Goal: Task Accomplishment & Management: Complete application form

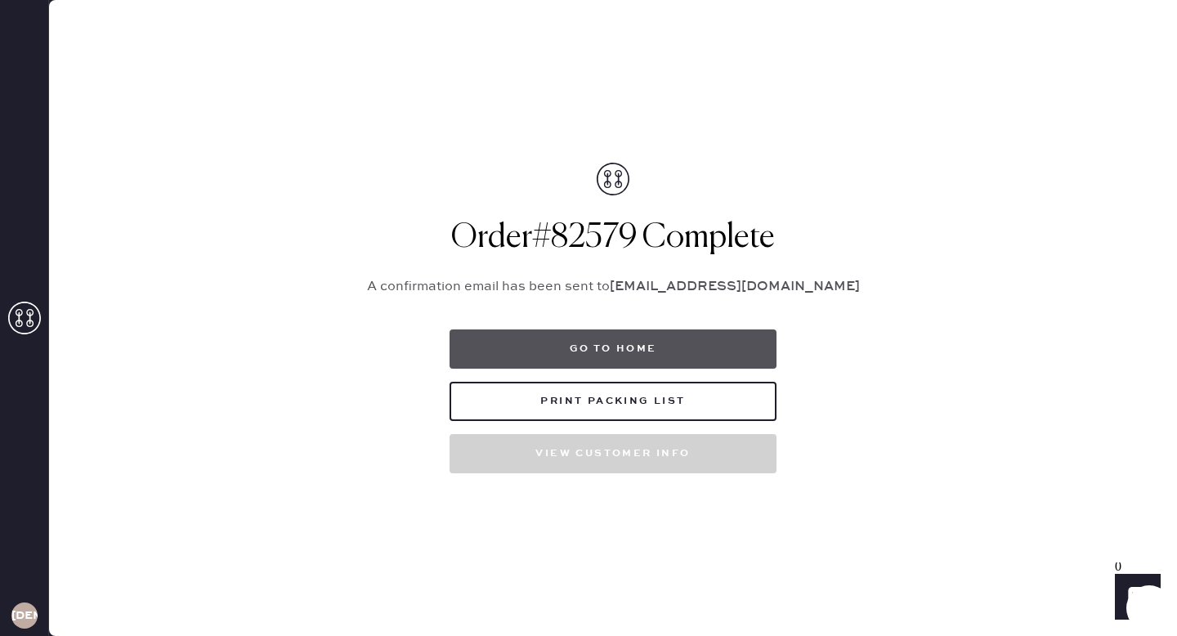
click at [616, 348] on button "Go to home" at bounding box center [612, 348] width 327 height 39
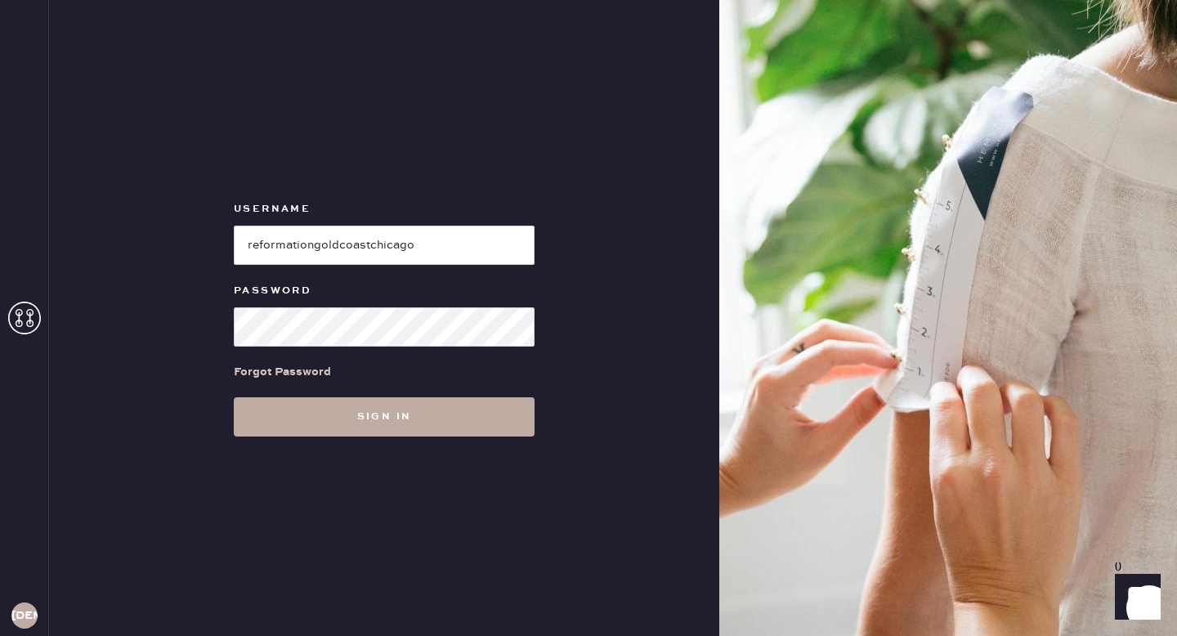
click at [444, 427] on button "Sign in" at bounding box center [384, 416] width 301 height 39
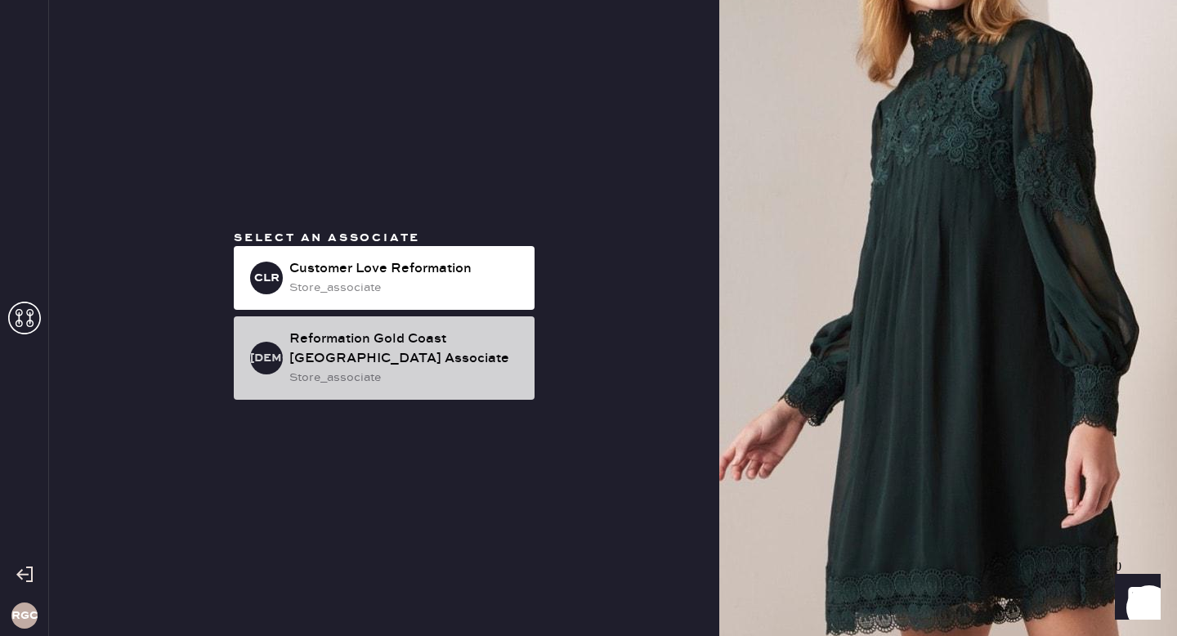
click at [394, 346] on div "Reformation Gold Coast [GEOGRAPHIC_DATA] Associate" at bounding box center [405, 348] width 232 height 39
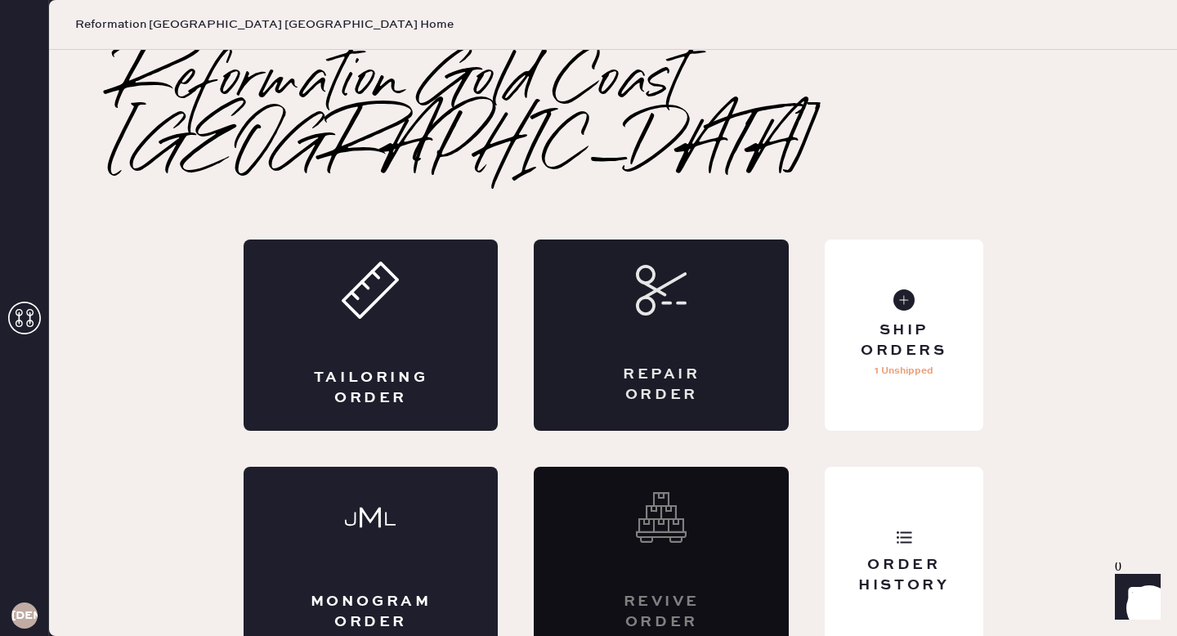
click at [685, 291] on div "Repair Order" at bounding box center [661, 334] width 255 height 191
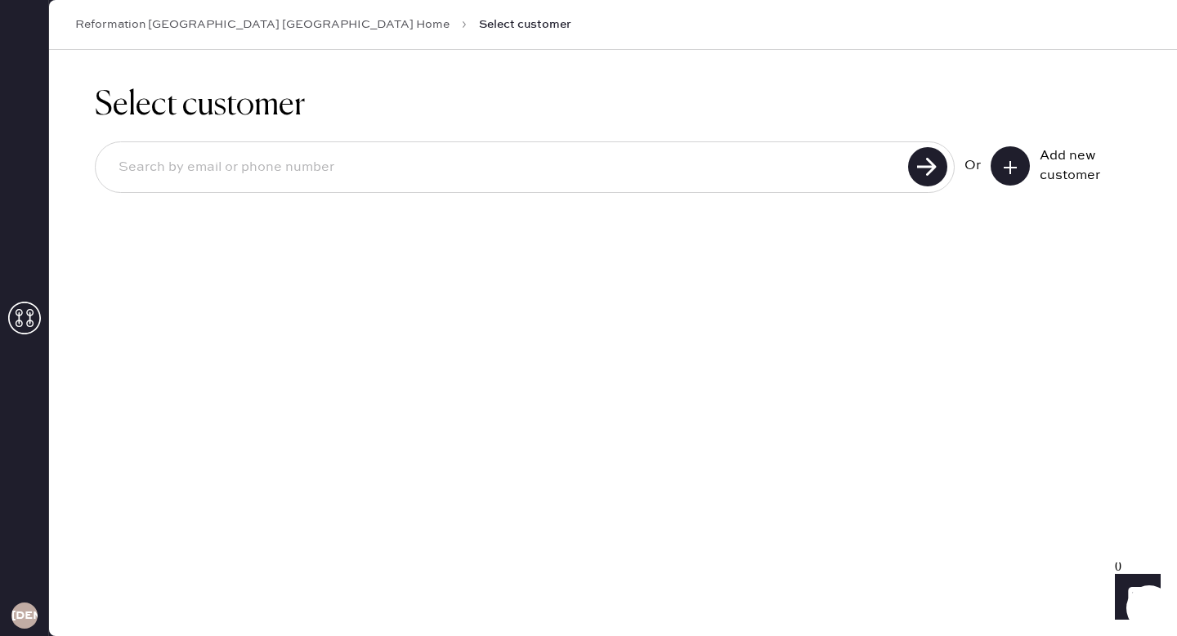
click at [1021, 163] on button at bounding box center [1009, 165] width 39 height 39
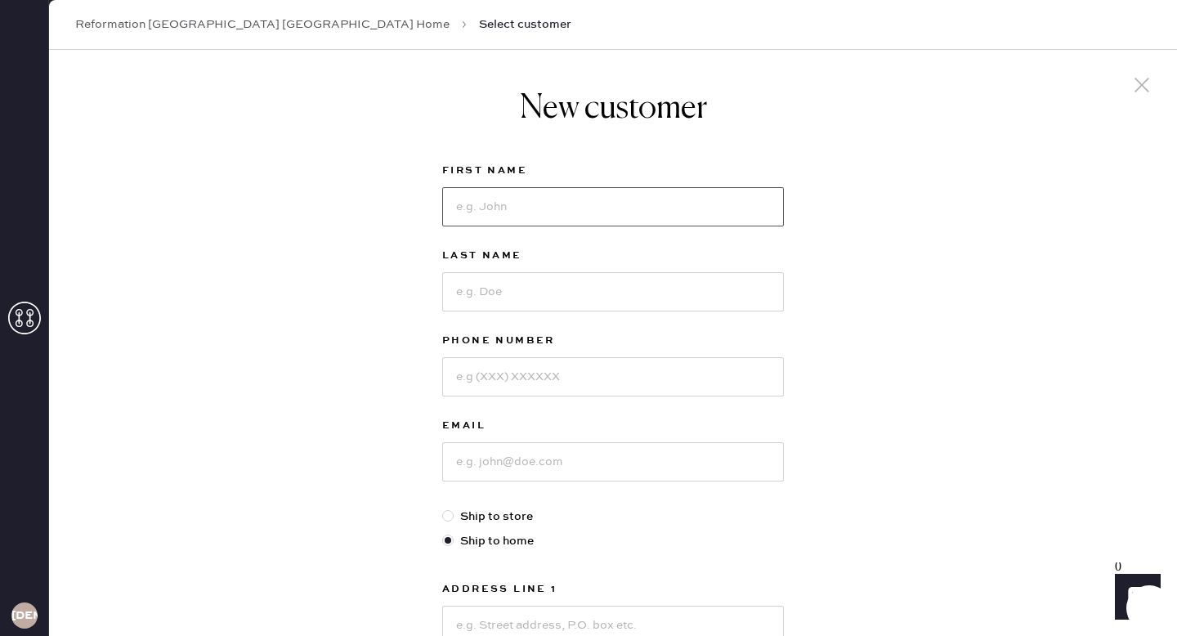
click at [726, 202] on input at bounding box center [613, 206] width 342 height 39
click at [857, 265] on div "New customer First Name Last Name Phone Number Email Ship to store Ship to home…" at bounding box center [613, 556] width 1128 height 1013
click at [701, 202] on input at bounding box center [613, 206] width 342 height 39
type input "[PERSON_NAME]"
click at [624, 294] on input at bounding box center [613, 291] width 342 height 39
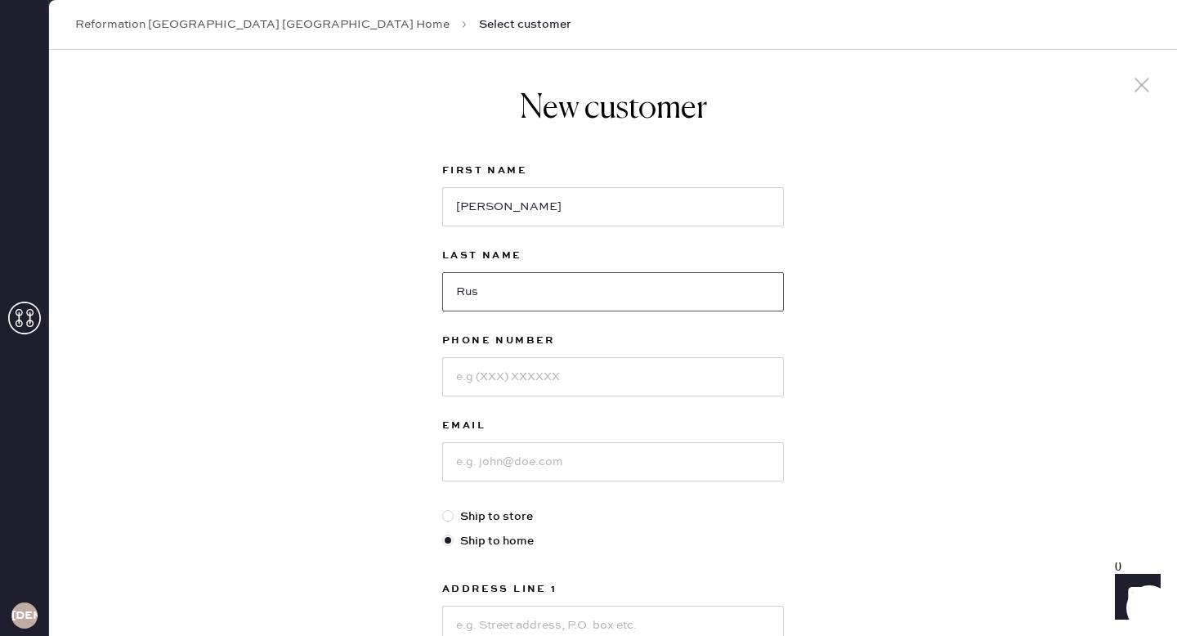
type input "Rus"
click at [583, 380] on input at bounding box center [613, 376] width 342 height 39
type input "8477073469"
click at [577, 469] on input at bounding box center [613, 461] width 342 height 39
type input "[EMAIL_ADDRESS][DOMAIN_NAME]"
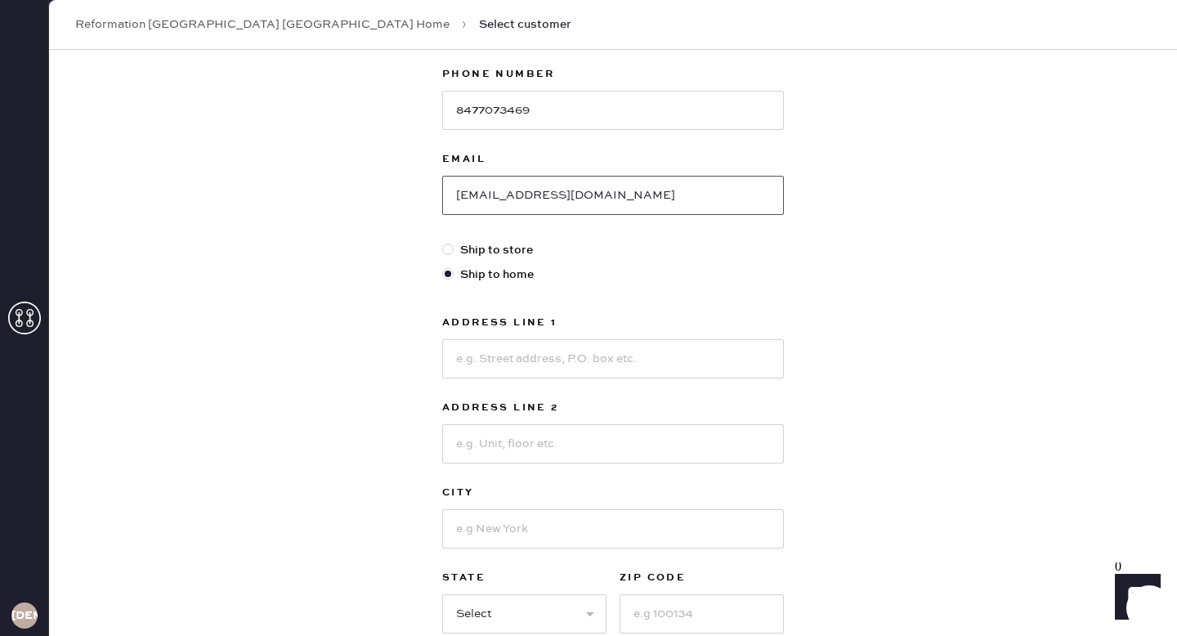
scroll to position [272, 0]
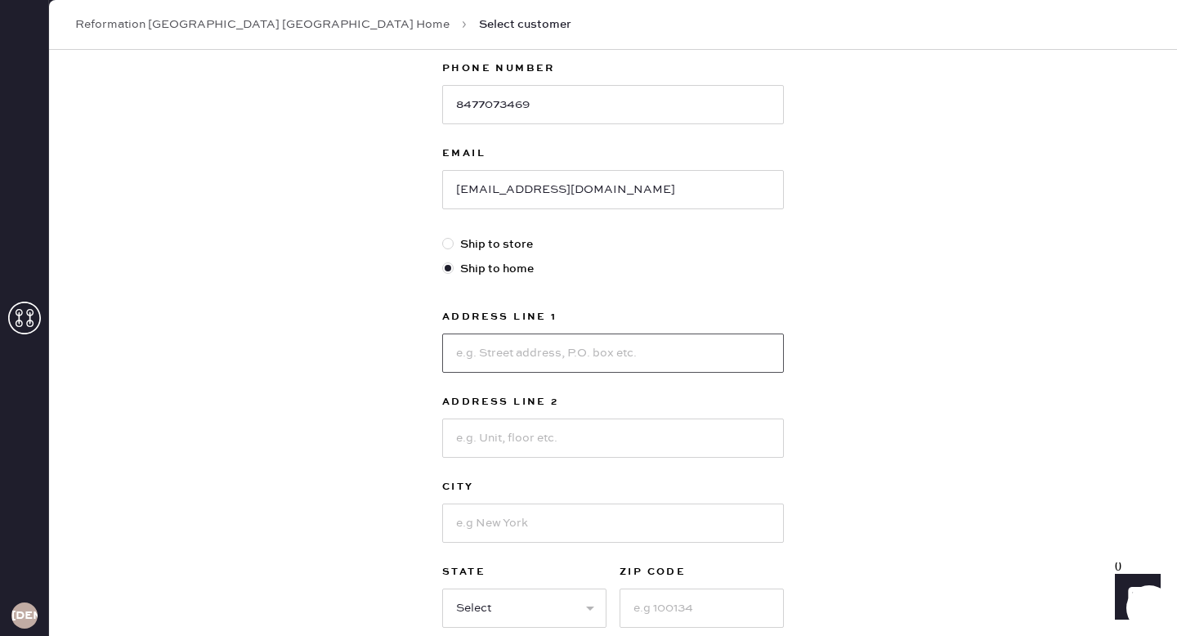
click at [525, 350] on input at bounding box center [613, 352] width 342 height 39
type input "[STREET_ADDRESS]"
click at [525, 440] on input at bounding box center [613, 437] width 342 height 39
click at [527, 523] on input at bounding box center [613, 522] width 342 height 39
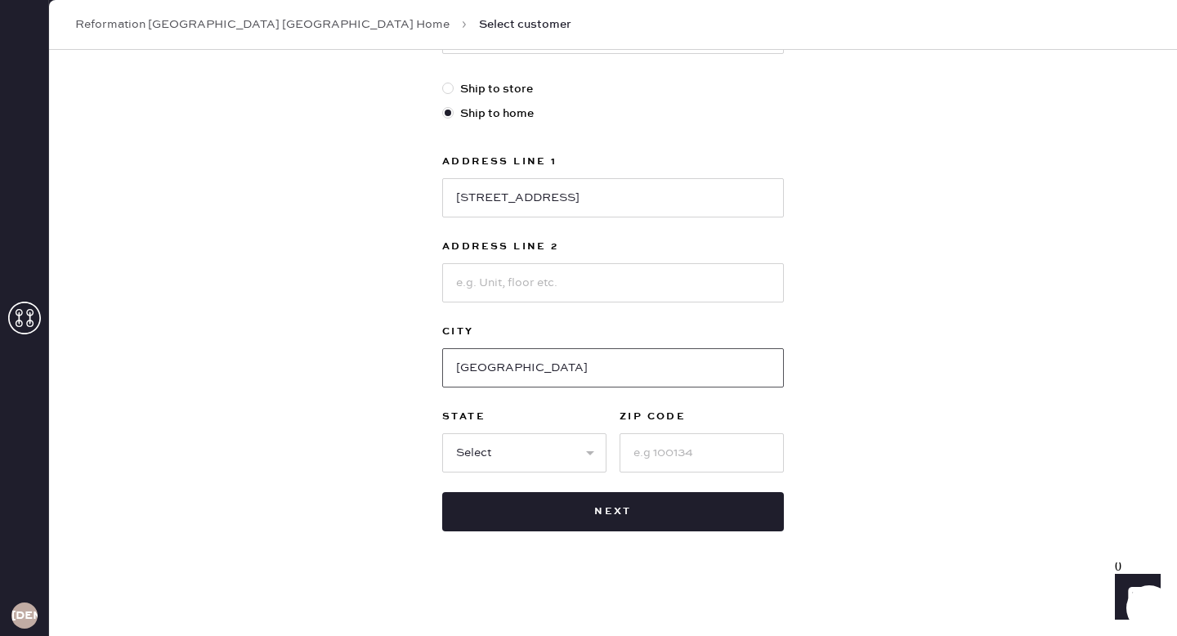
type input "[GEOGRAPHIC_DATA]"
click at [515, 449] on select "Select AK AL AR AZ CA CO CT [GEOGRAPHIC_DATA] DE FL [GEOGRAPHIC_DATA] HI [GEOGR…" at bounding box center [524, 452] width 164 height 39
select select "IL"
click at [442, 433] on select "Select AK AL AR AZ CA CO CT [GEOGRAPHIC_DATA] DE FL [GEOGRAPHIC_DATA] HI [GEOGR…" at bounding box center [524, 452] width 164 height 39
click at [707, 459] on input at bounding box center [701, 452] width 164 height 39
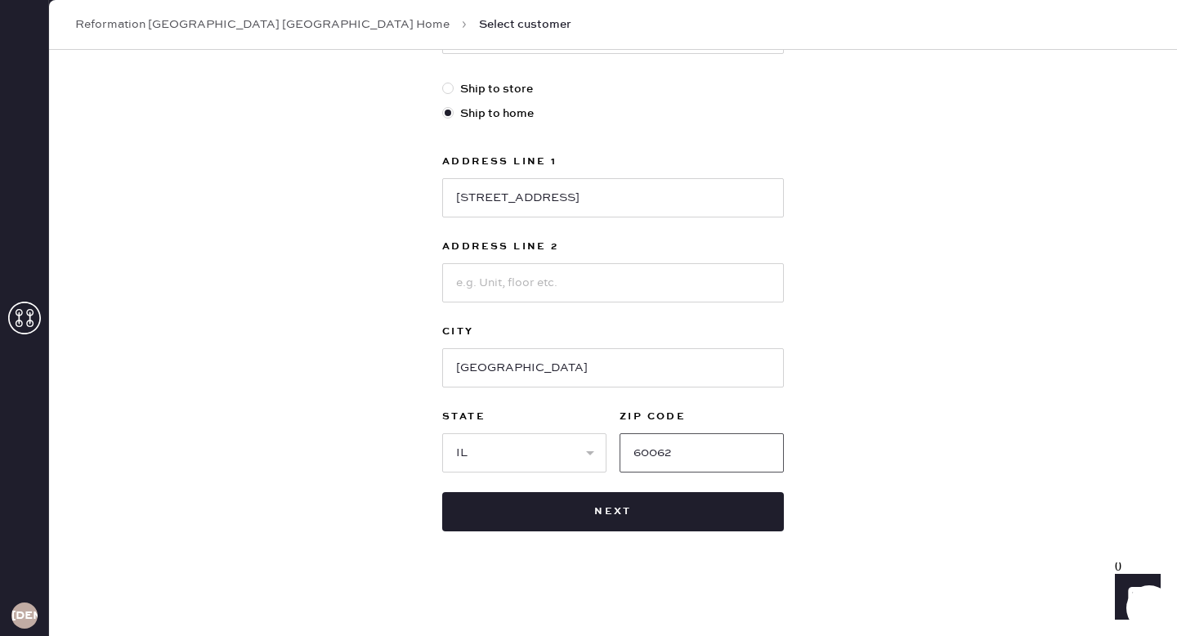
type input "60062"
click at [890, 378] on div "New customer First Name [PERSON_NAME] Last Name Rus Phone Number [PHONE_NUMBER]…" at bounding box center [613, 129] width 1128 height 1013
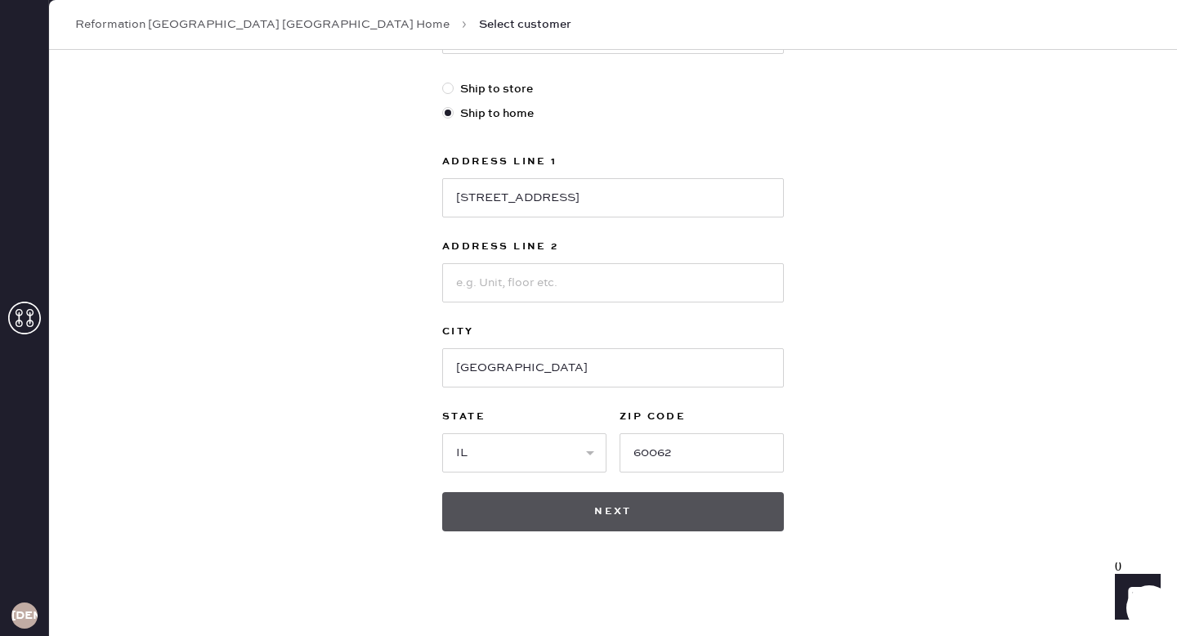
click at [656, 516] on button "Next" at bounding box center [613, 511] width 342 height 39
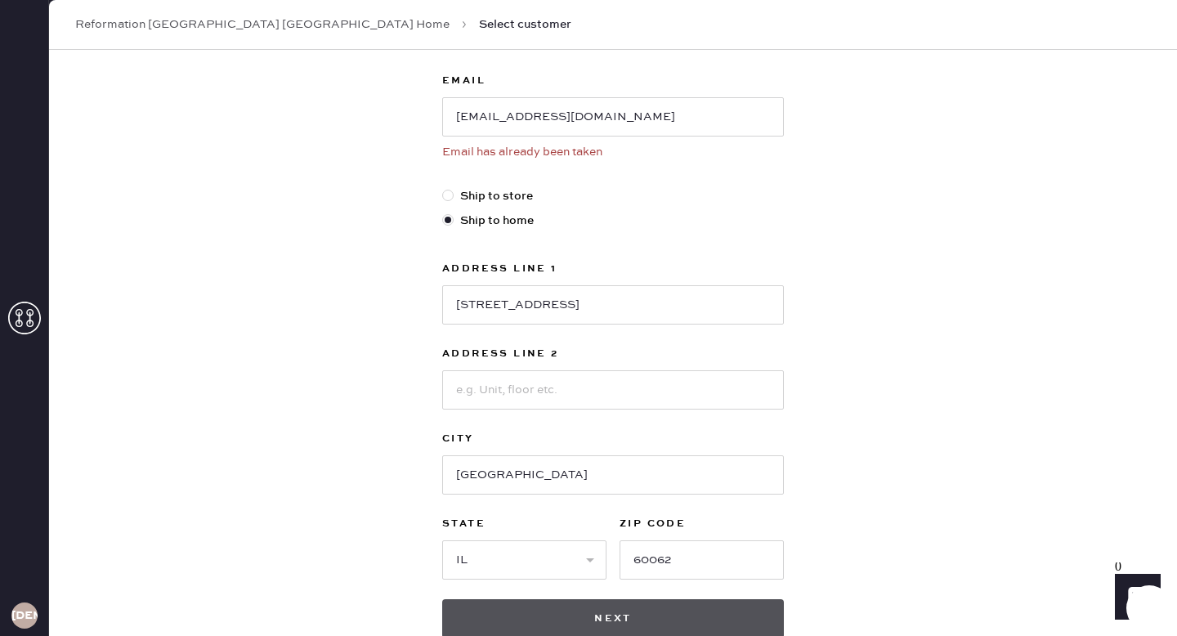
scroll to position [0, 0]
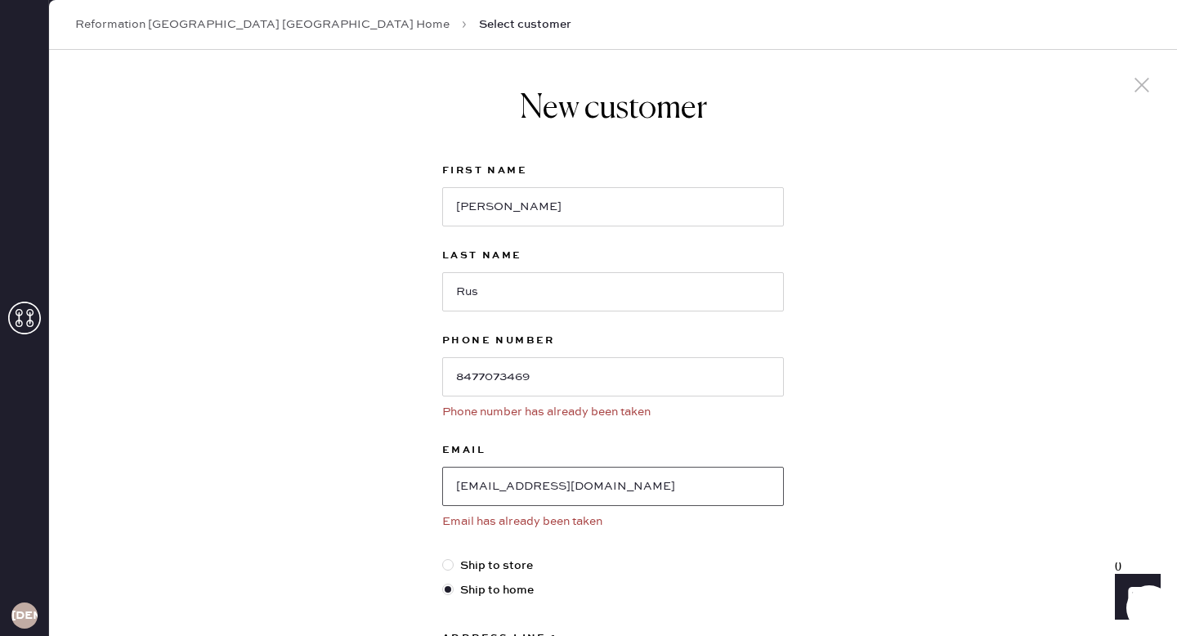
click at [610, 484] on input "[EMAIL_ADDRESS][DOMAIN_NAME]" at bounding box center [613, 486] width 342 height 39
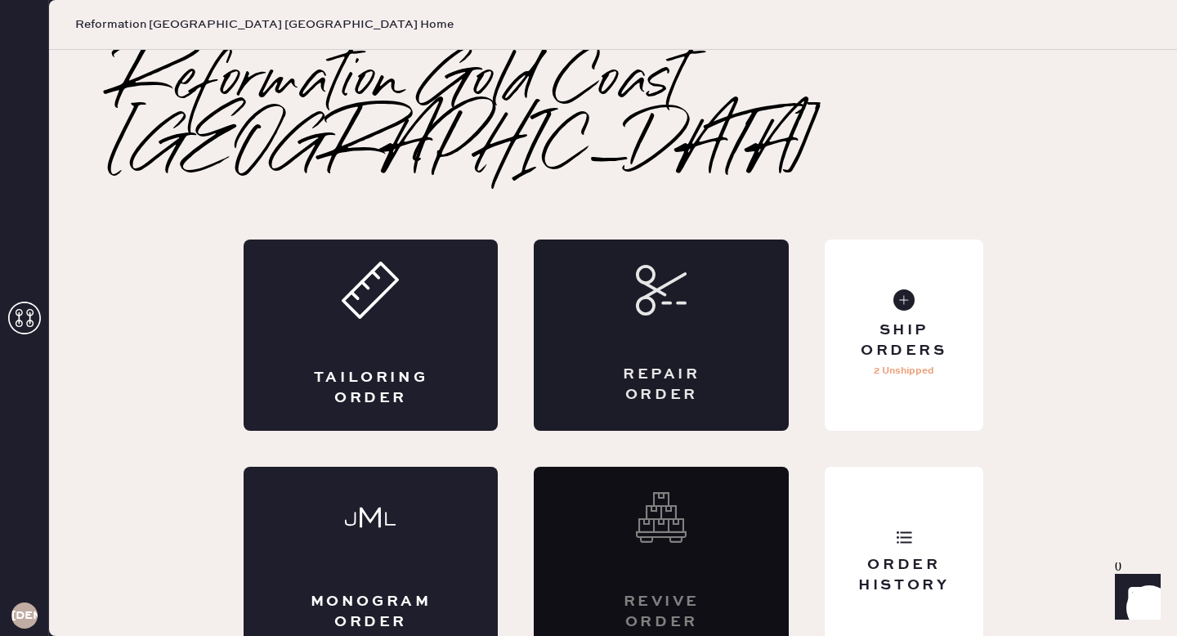
click at [609, 308] on div "Repair Order" at bounding box center [661, 334] width 255 height 191
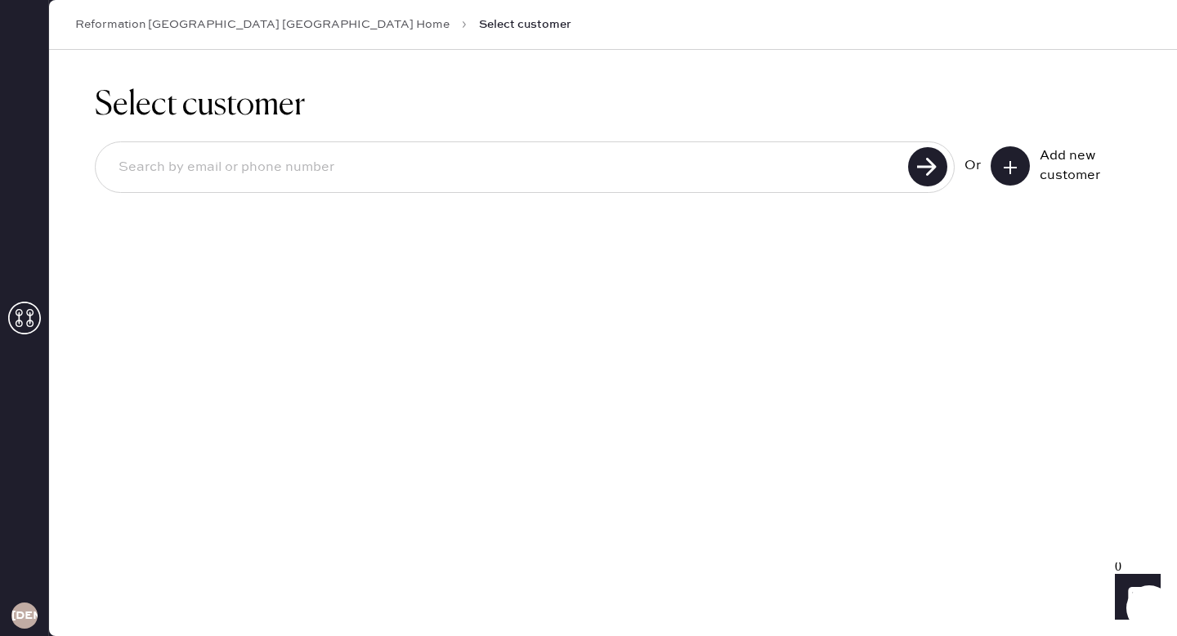
click at [638, 176] on input at bounding box center [503, 168] width 797 height 38
paste input "[EMAIL_ADDRESS][DOMAIN_NAME]"
type input "[EMAIL_ADDRESS][DOMAIN_NAME]"
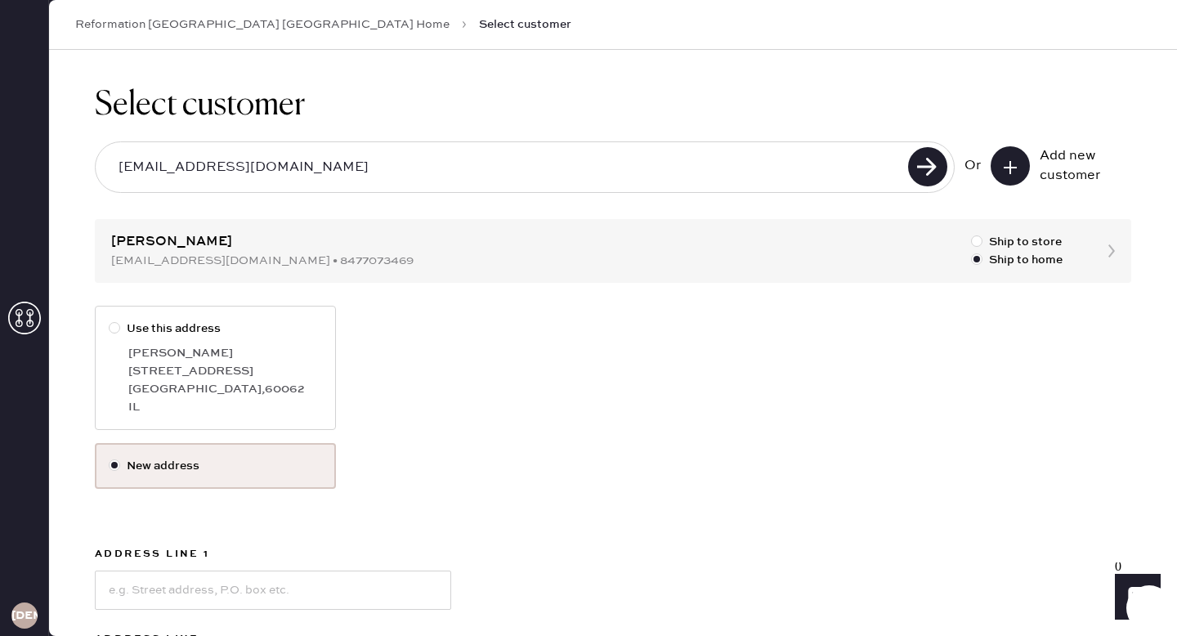
click at [226, 324] on label "Use this address" at bounding box center [215, 328] width 213 height 18
click at [109, 320] on input "Use this address" at bounding box center [109, 319] width 1 height 1
radio input "true"
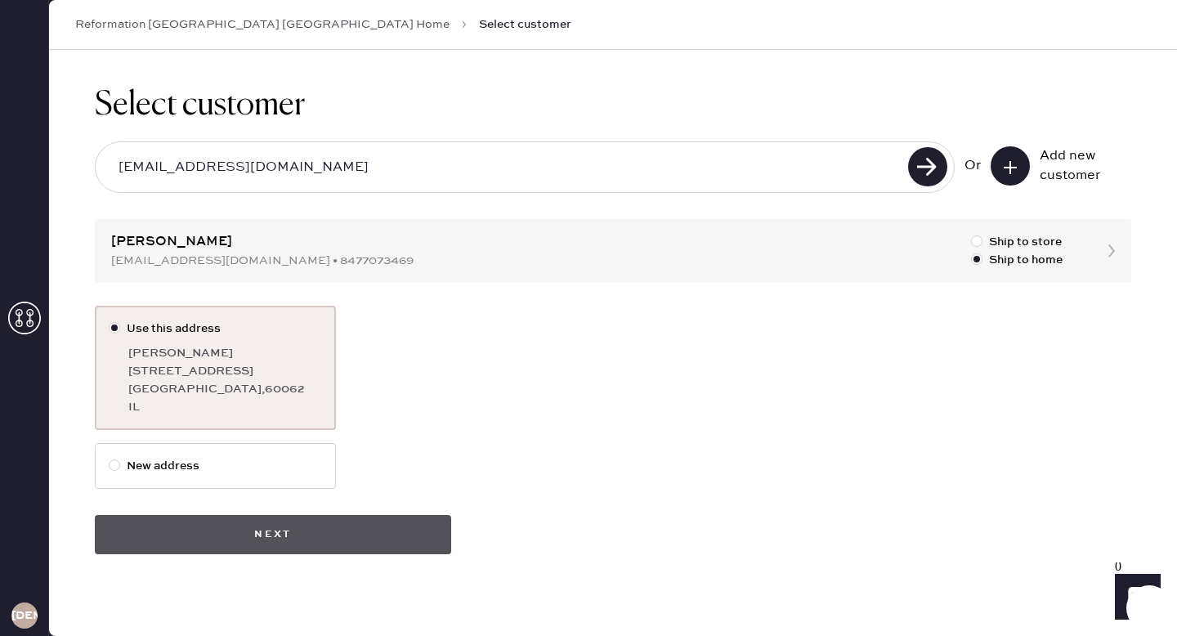
click at [324, 529] on button "Next" at bounding box center [273, 534] width 356 height 39
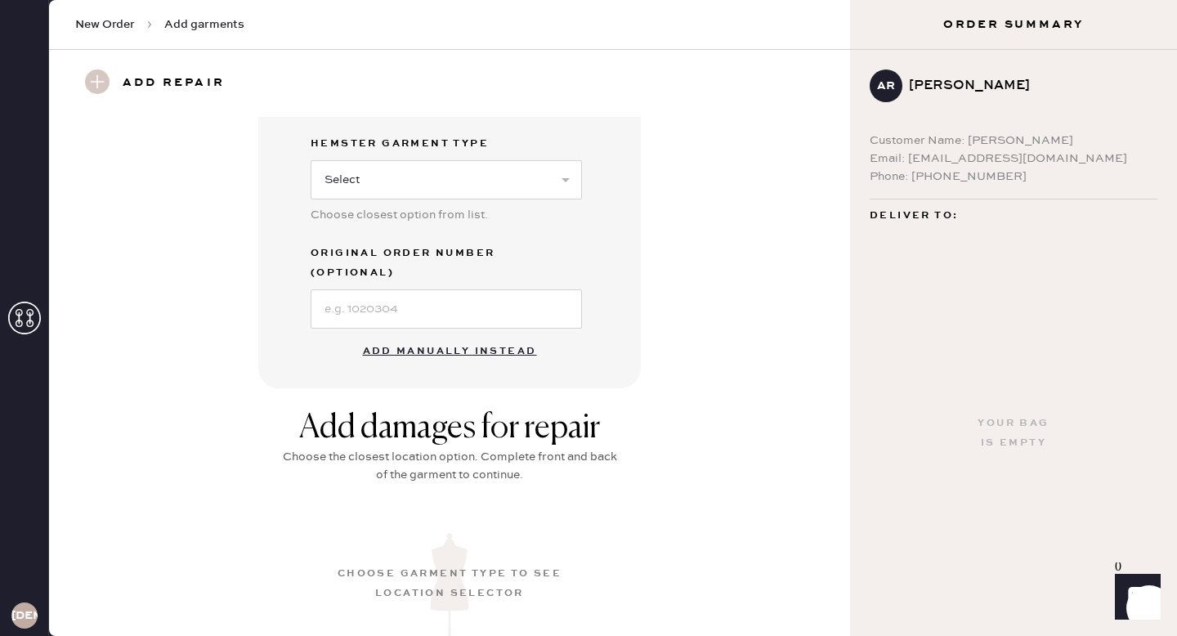
scroll to position [401, 0]
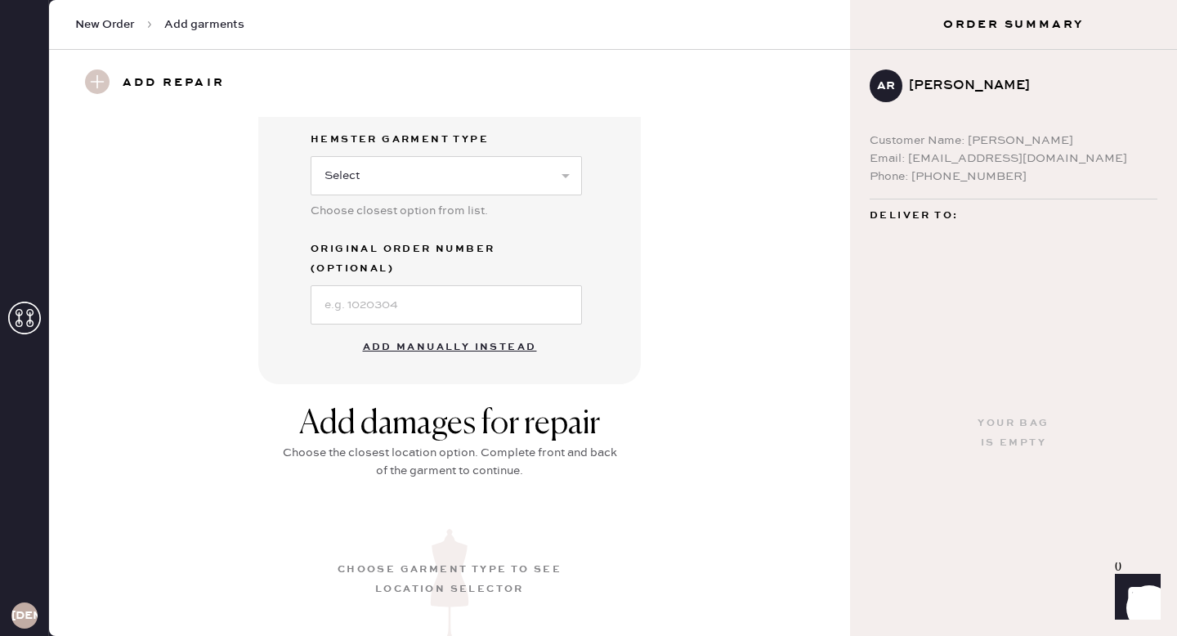
click at [489, 331] on button "Add manually instead" at bounding box center [450, 347] width 194 height 33
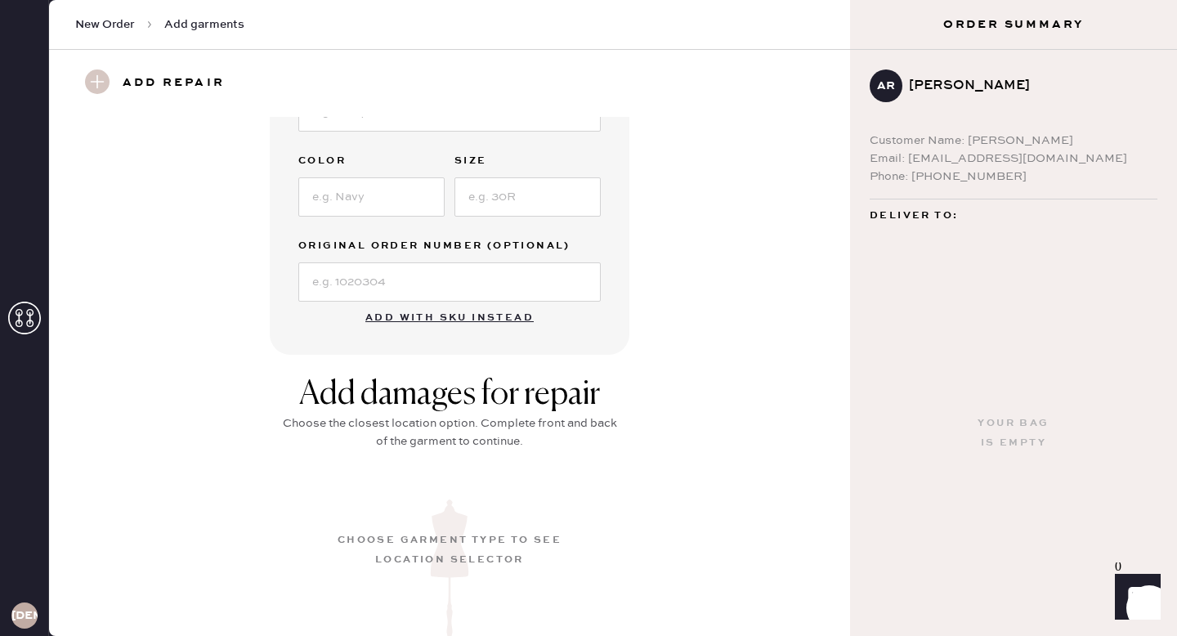
scroll to position [0, 0]
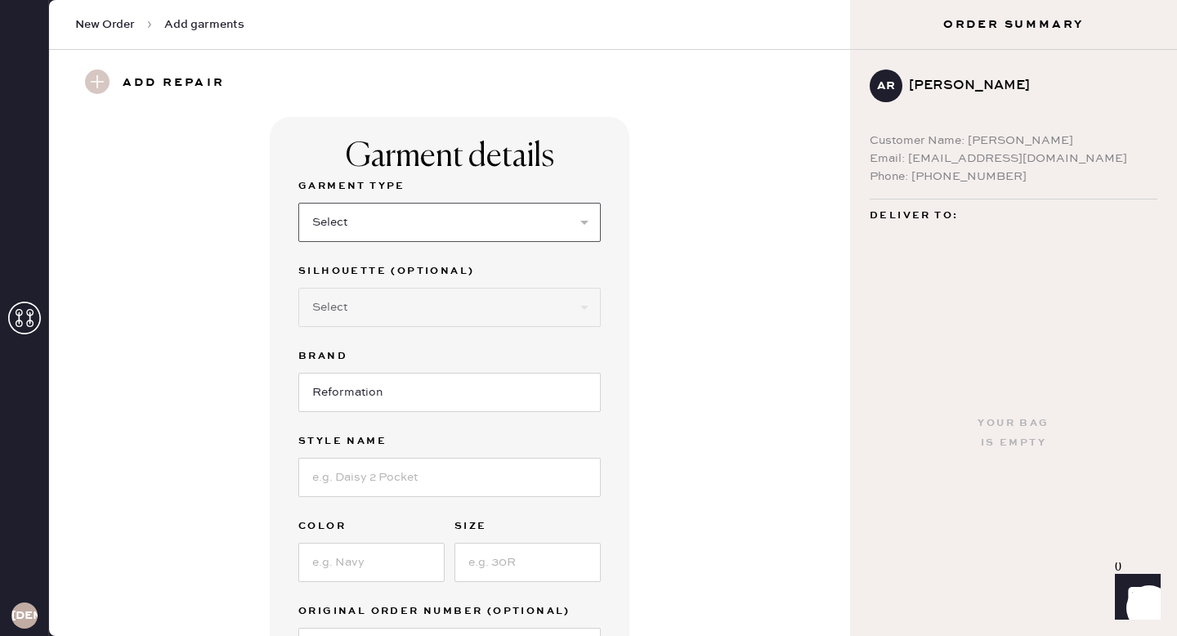
click at [440, 221] on select "Select Basic Skirt Jeans Leggings Pants Shorts Basic Sleeved Dress Basic Sleeve…" at bounding box center [449, 222] width 302 height 39
select select "2"
click at [298, 203] on select "Select Basic Skirt Jeans Leggings Pants Shorts Basic Sleeved Dress Basic Sleeve…" at bounding box center [449, 222] width 302 height 39
click at [420, 295] on select "Select Shorts Cropped Flare Boot Cut Straight Skinny Other" at bounding box center [449, 307] width 302 height 39
select select "7"
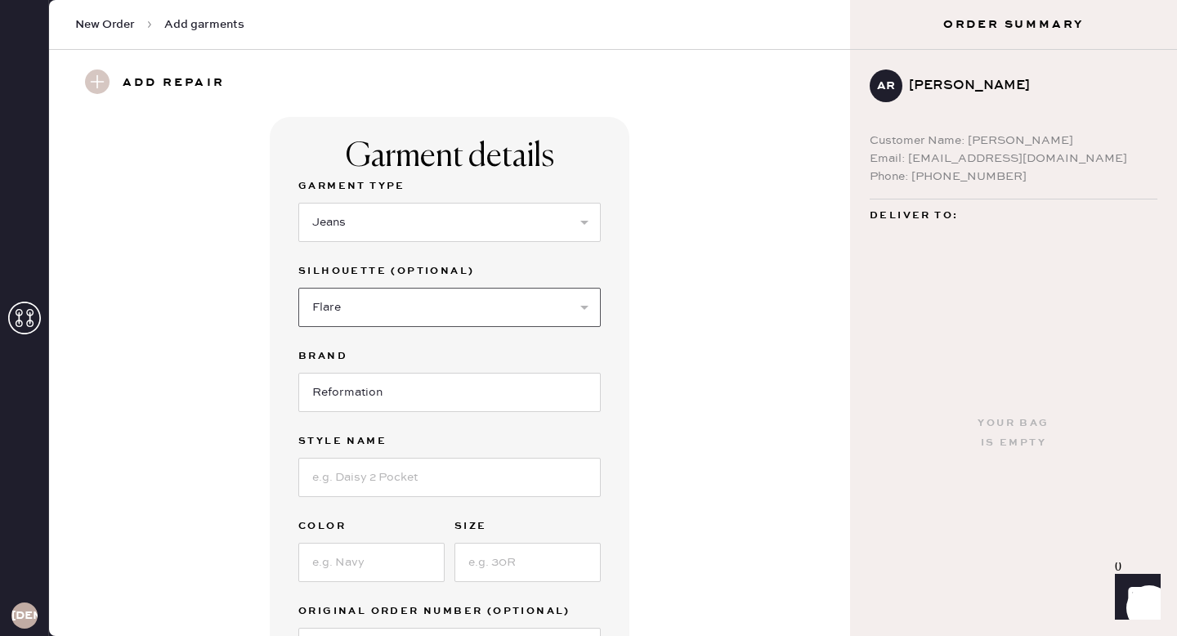
click at [298, 288] on select "Select Shorts Cropped Flare Boot Cut Straight Skinny Other" at bounding box center [449, 307] width 302 height 39
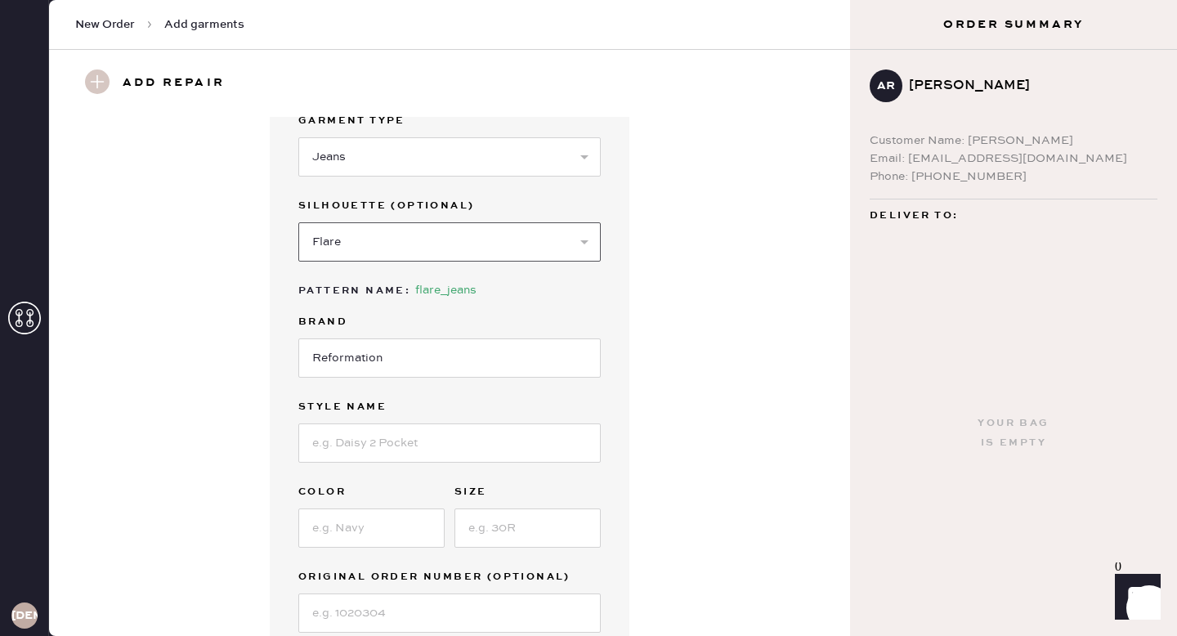
scroll to position [66, 0]
click at [425, 444] on input at bounding box center [449, 441] width 302 height 39
type input "[PERSON_NAME] Cuffed High Rise Sloughy Wide Leg Jeans"
click at [351, 540] on input at bounding box center [371, 526] width 146 height 39
type input "[PERSON_NAME]"
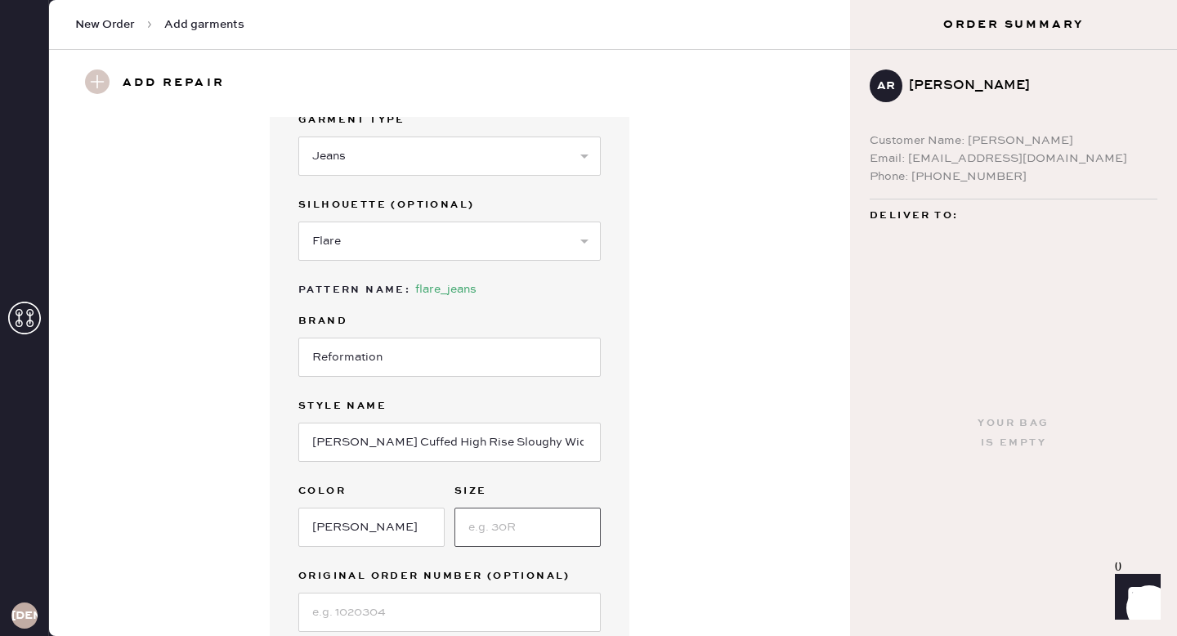
click at [504, 526] on input at bounding box center [527, 526] width 146 height 39
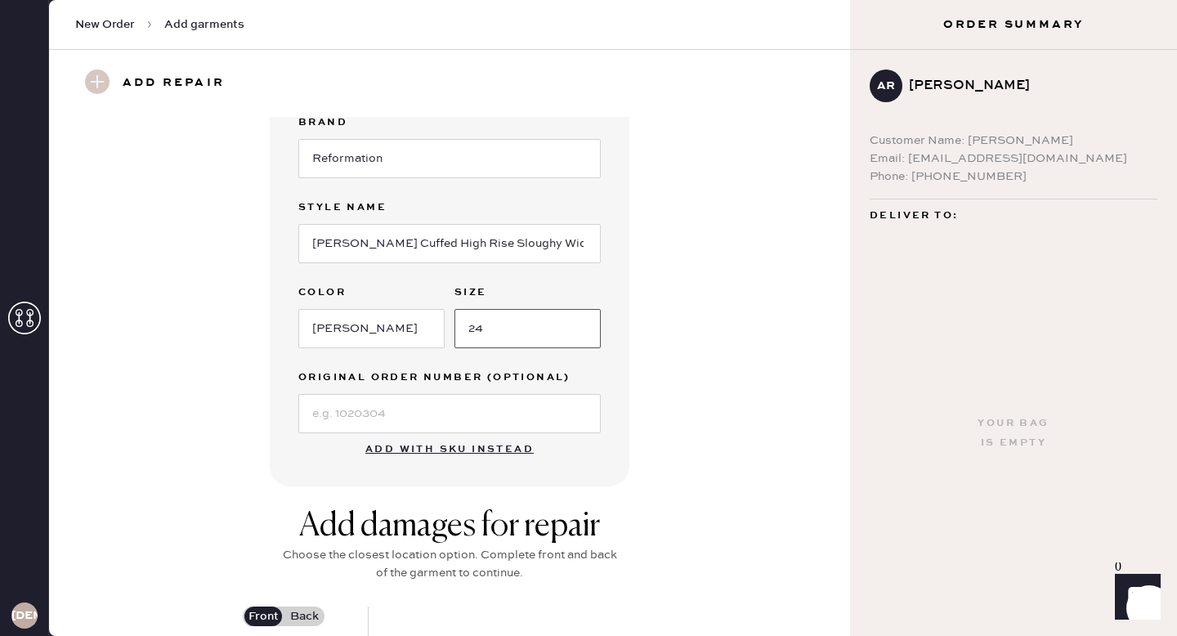
scroll to position [276, 0]
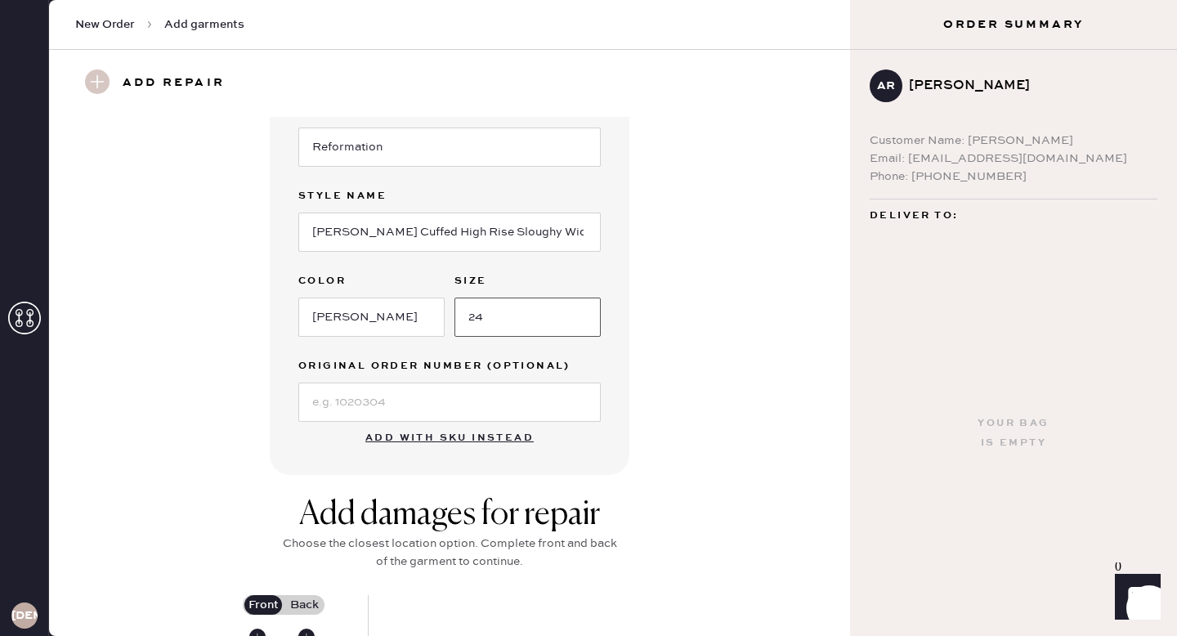
type input "24"
click at [471, 393] on input at bounding box center [449, 401] width 302 height 39
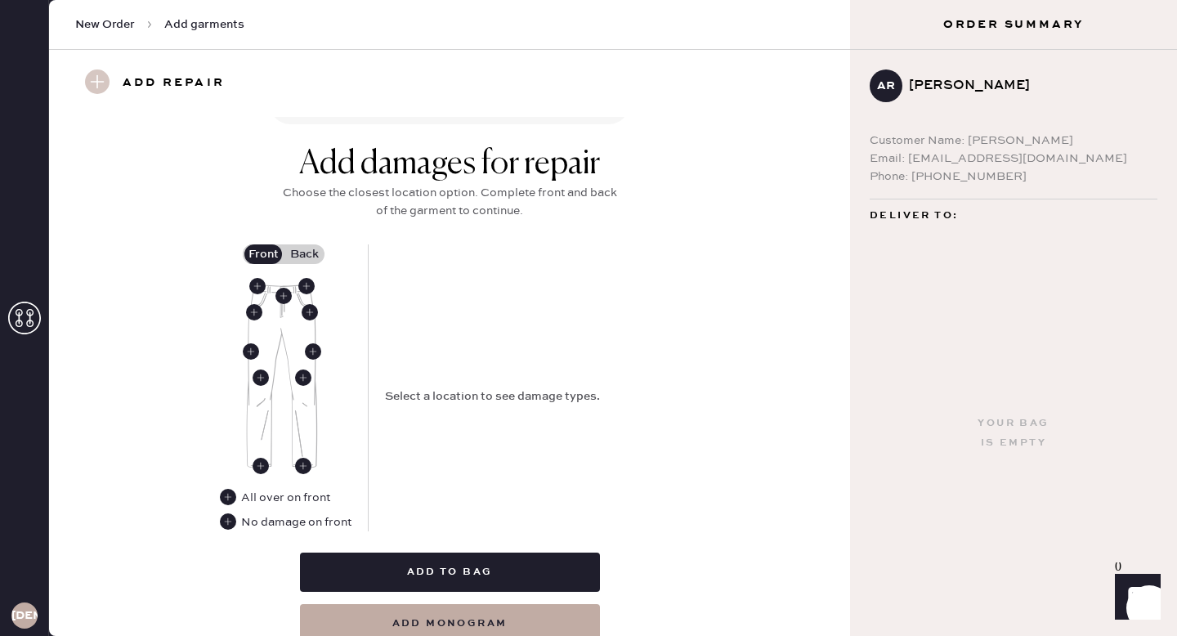
scroll to position [628, 0]
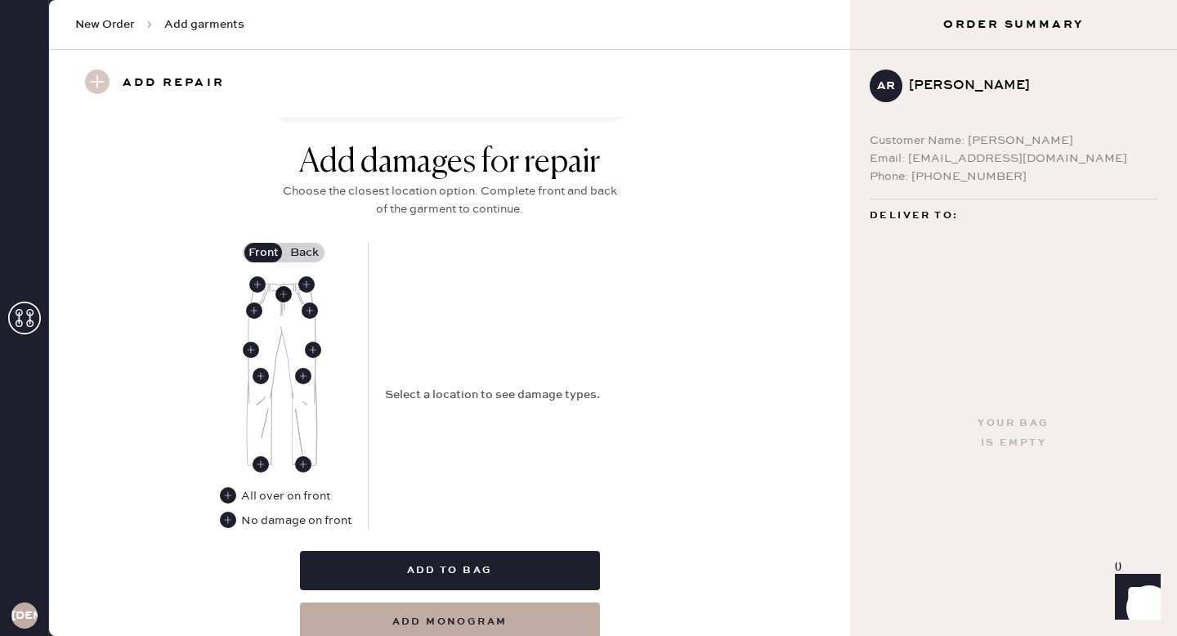
type input "S17934599"
click at [281, 293] on use at bounding box center [283, 294] width 16 height 16
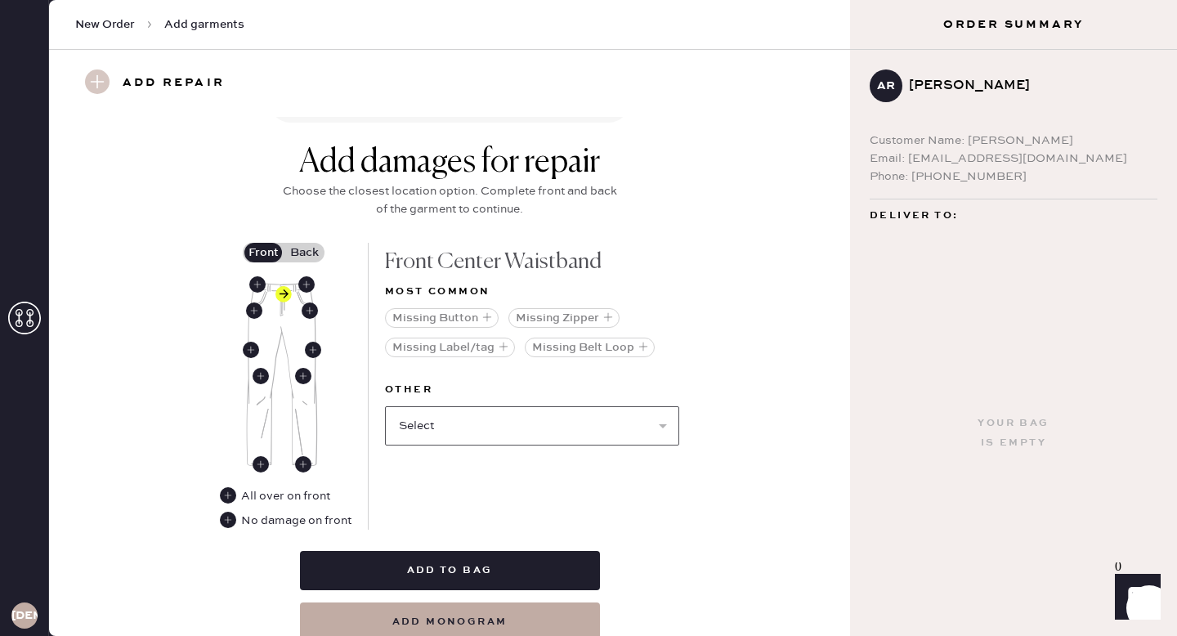
click at [538, 427] on select "Select Broken / Ripped Hem Broken Beads Broken Belt Loop Broken Button Broken E…" at bounding box center [532, 425] width 294 height 39
select select "1740"
click at [385, 406] on select "Select Broken / Ripped Hem Broken Beads Broken Belt Loop Broken Button Broken E…" at bounding box center [532, 425] width 294 height 39
select select
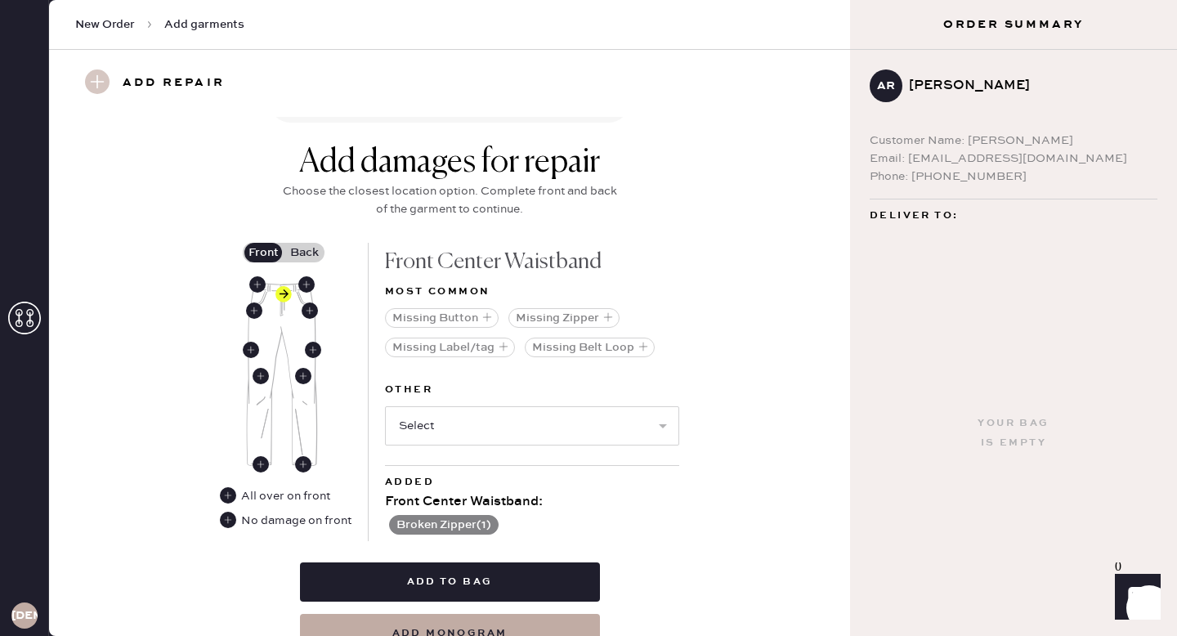
click at [299, 257] on label "Back" at bounding box center [304, 253] width 41 height 20
click at [304, 252] on input "Back" at bounding box center [304, 252] width 0 height 0
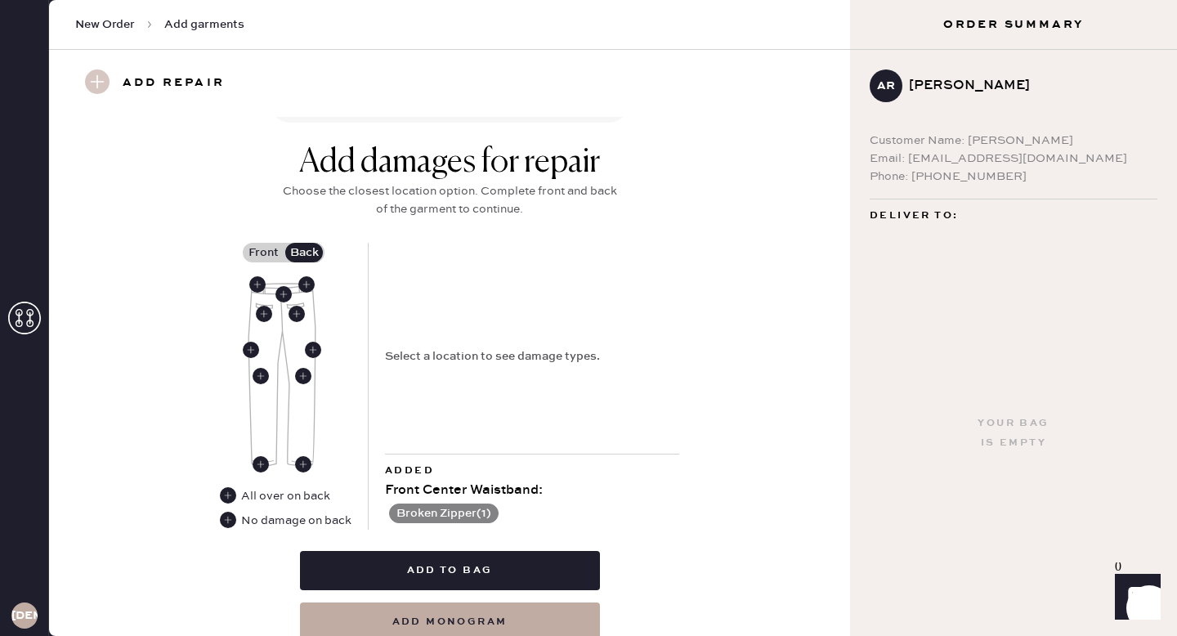
click at [275, 523] on div "No damage on back" at bounding box center [296, 520] width 110 height 18
click at [223, 519] on use at bounding box center [228, 519] width 16 height 16
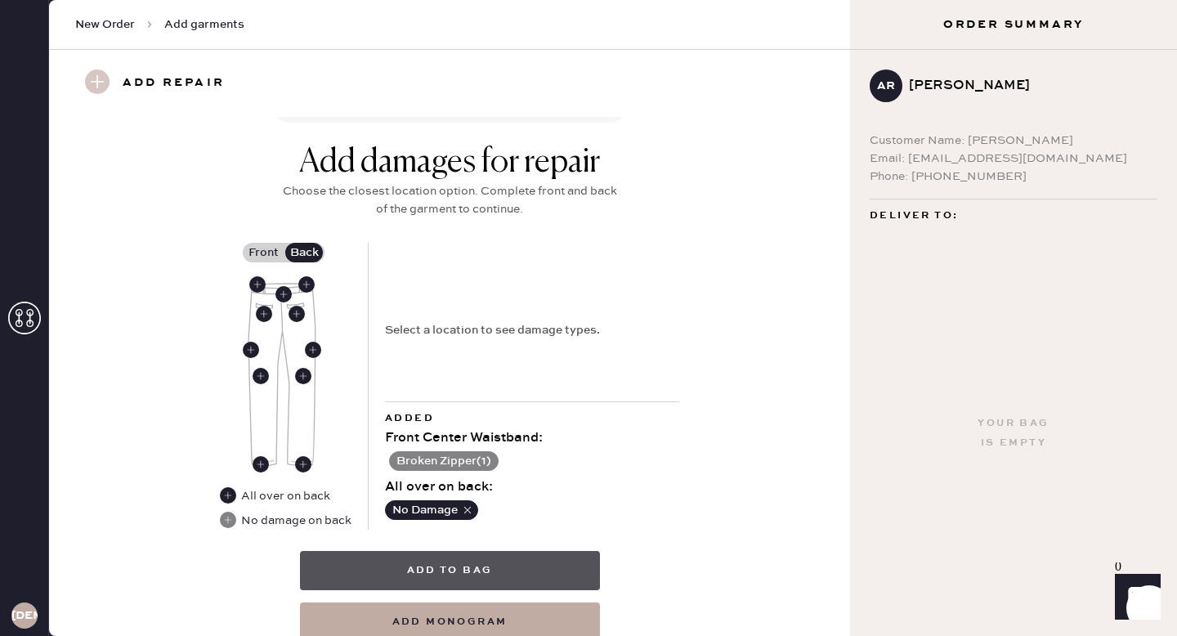
click at [486, 575] on button "Add to bag" at bounding box center [450, 570] width 300 height 39
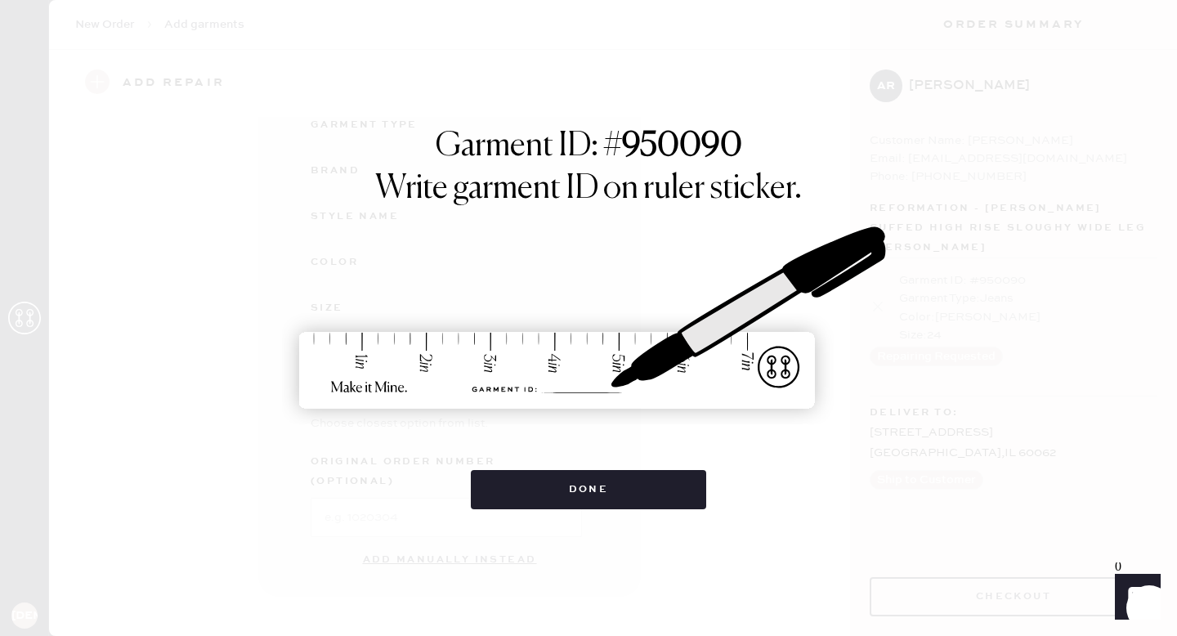
scroll to position [168, 0]
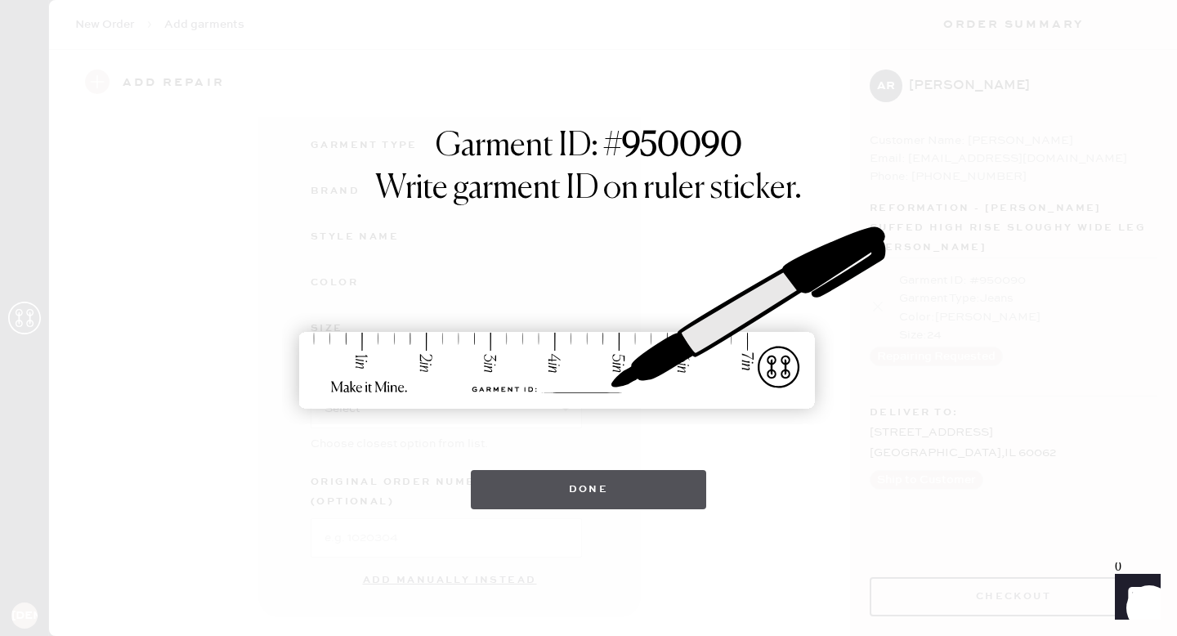
click at [557, 494] on button "Done" at bounding box center [589, 489] width 236 height 39
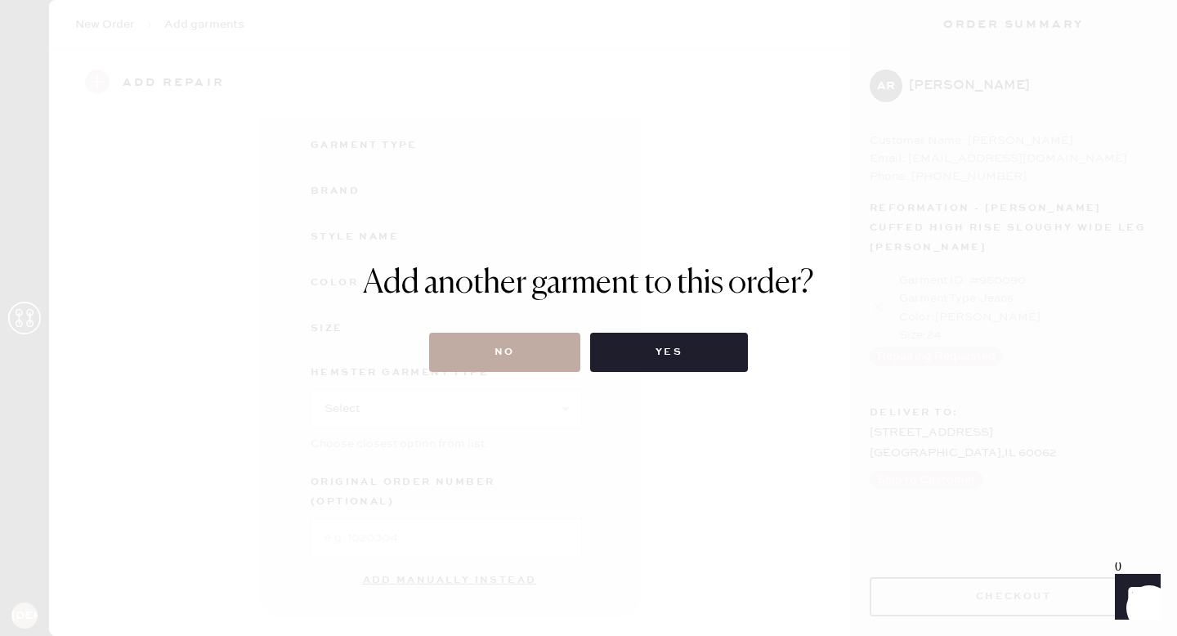
click at [543, 351] on button "No" at bounding box center [504, 352] width 151 height 39
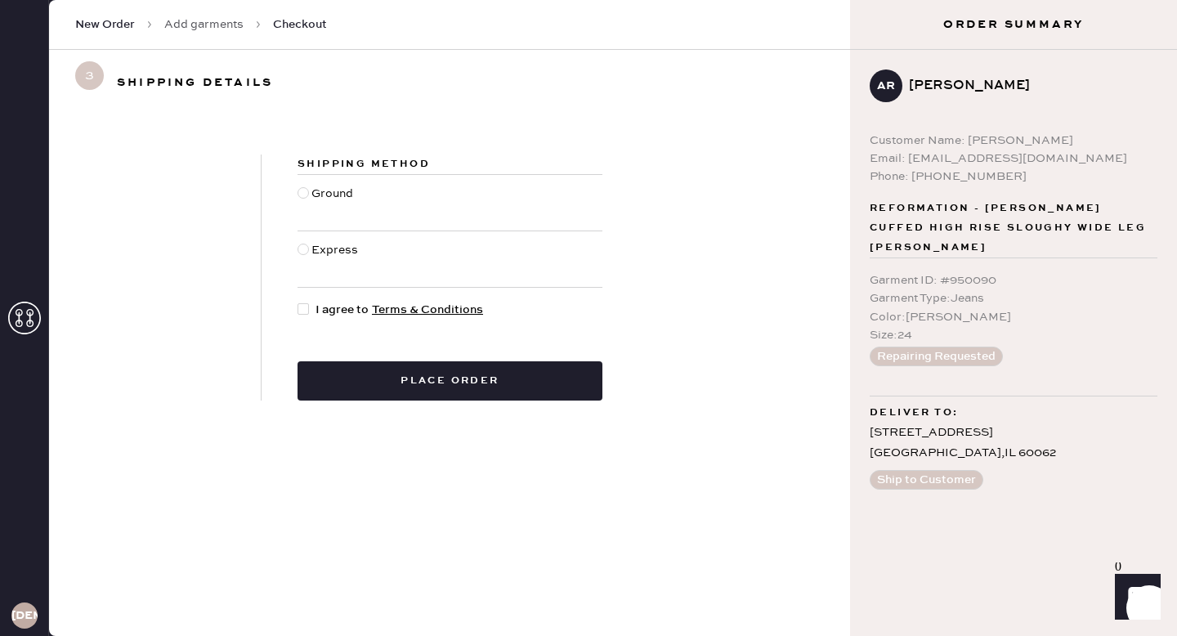
click at [299, 189] on div at bounding box center [302, 192] width 11 height 11
click at [298, 185] on input "Ground" at bounding box center [297, 185] width 1 height 1
radio input "true"
click at [296, 308] on div "Shipping Method Ground Express I agree to Terms & Conditions Place order" at bounding box center [449, 277] width 377 height 246
click at [298, 309] on div at bounding box center [302, 308] width 11 height 11
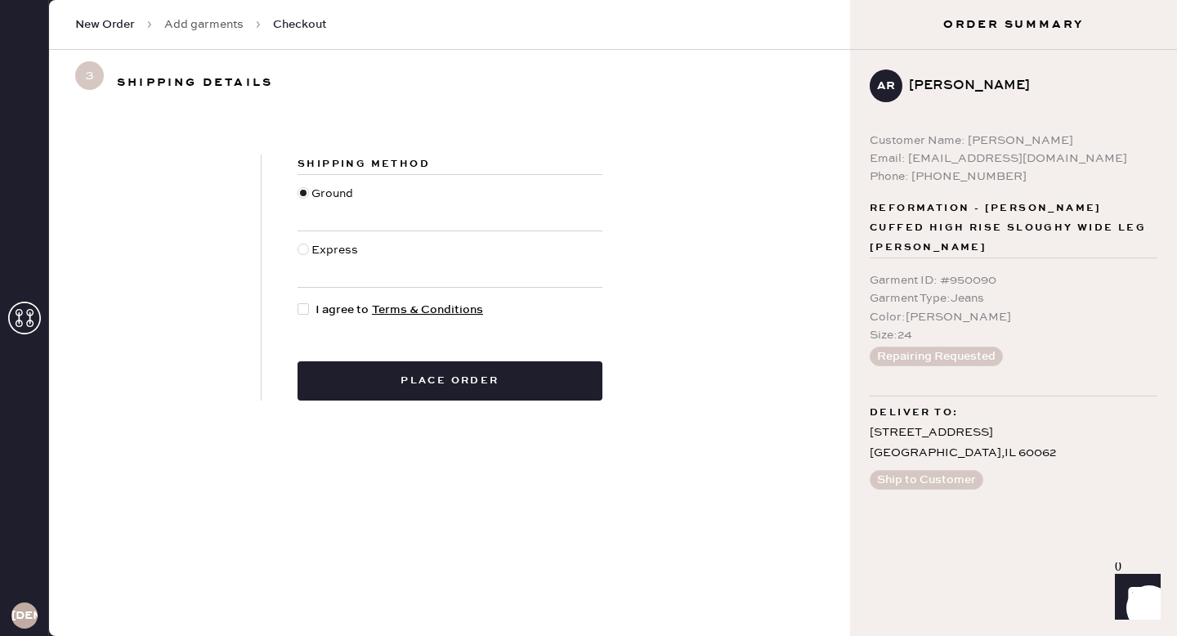
click at [298, 302] on input "I agree to Terms & Conditions" at bounding box center [297, 301] width 1 height 1
checkbox input "true"
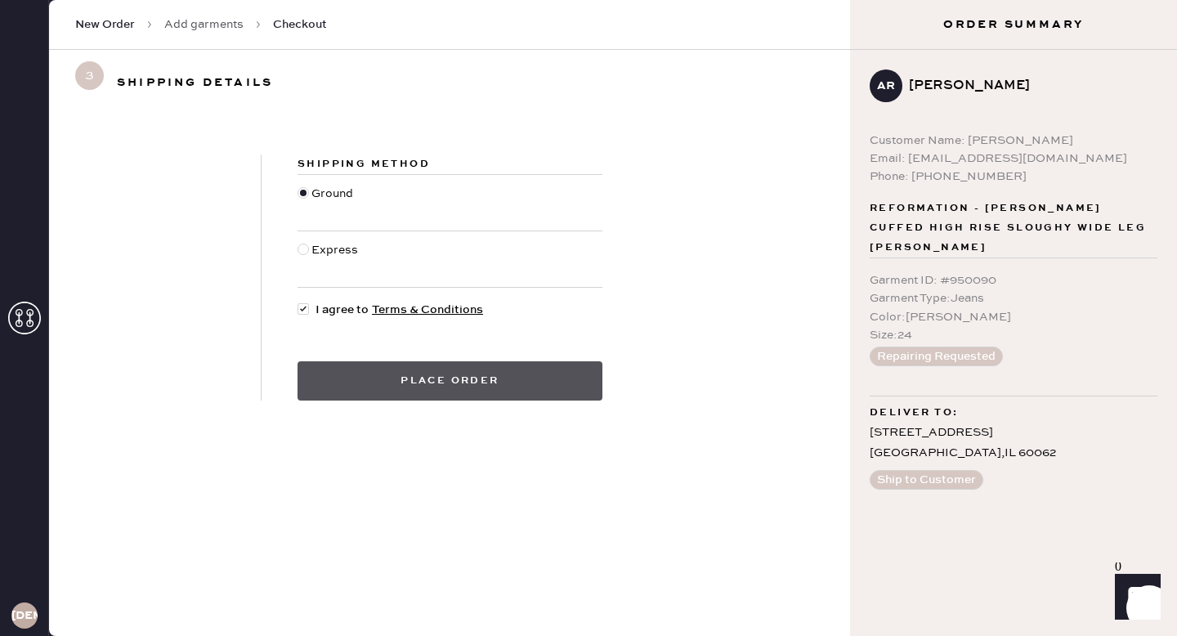
click at [381, 381] on button "Place order" at bounding box center [449, 380] width 305 height 39
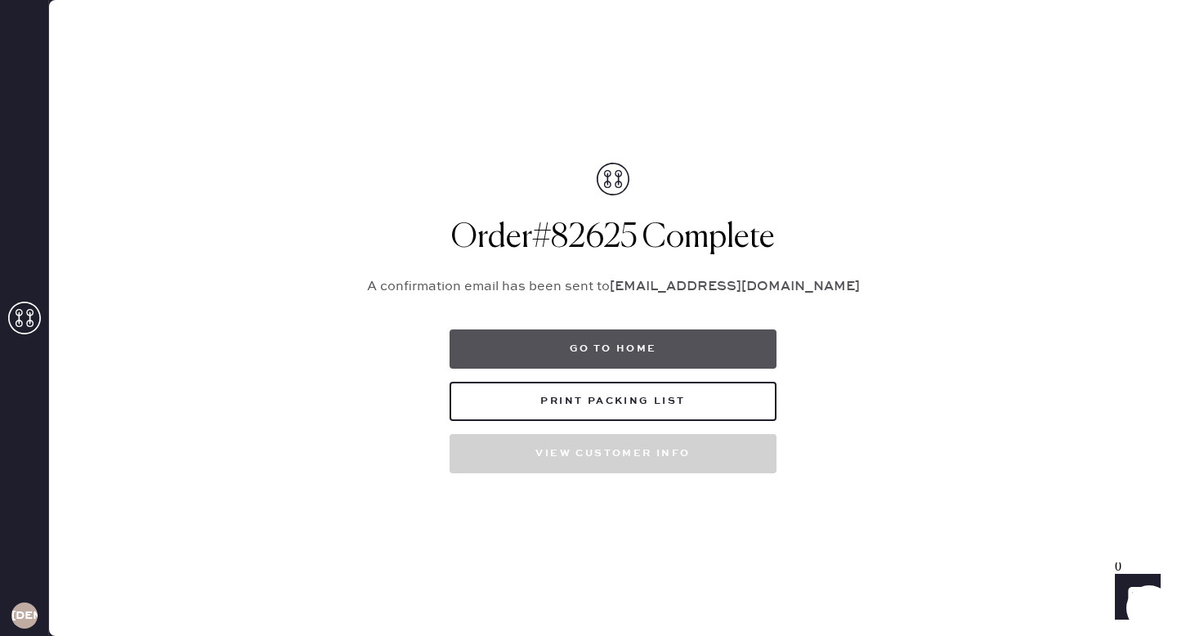
click at [641, 354] on button "Go to home" at bounding box center [612, 348] width 327 height 39
